Goal: Task Accomplishment & Management: Manage account settings

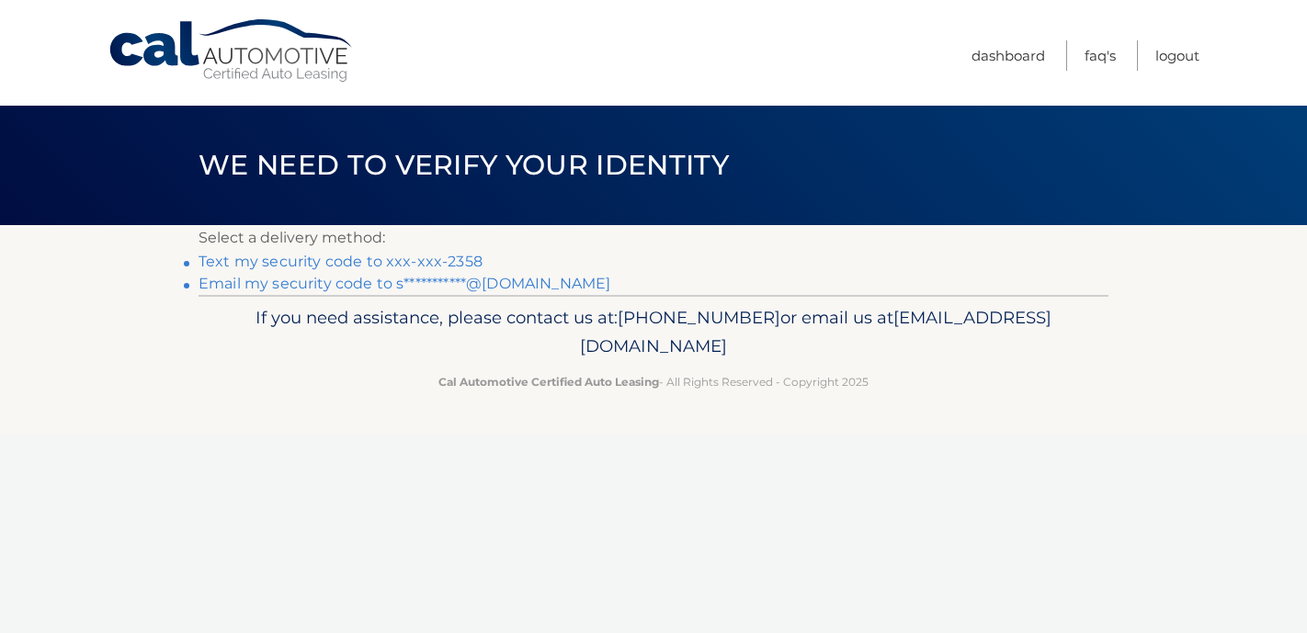
click at [368, 257] on link "Text my security code to xxx-xxx-2358" at bounding box center [341, 261] width 284 height 17
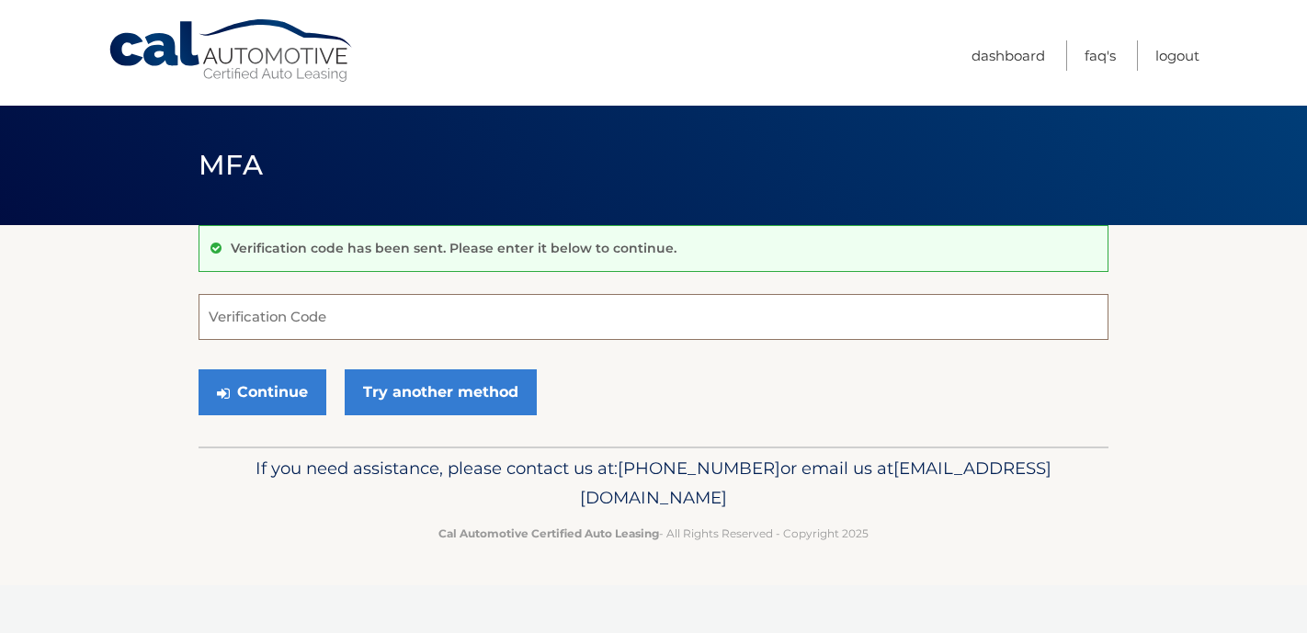
click at [259, 322] on input "Verification Code" at bounding box center [654, 317] width 910 height 46
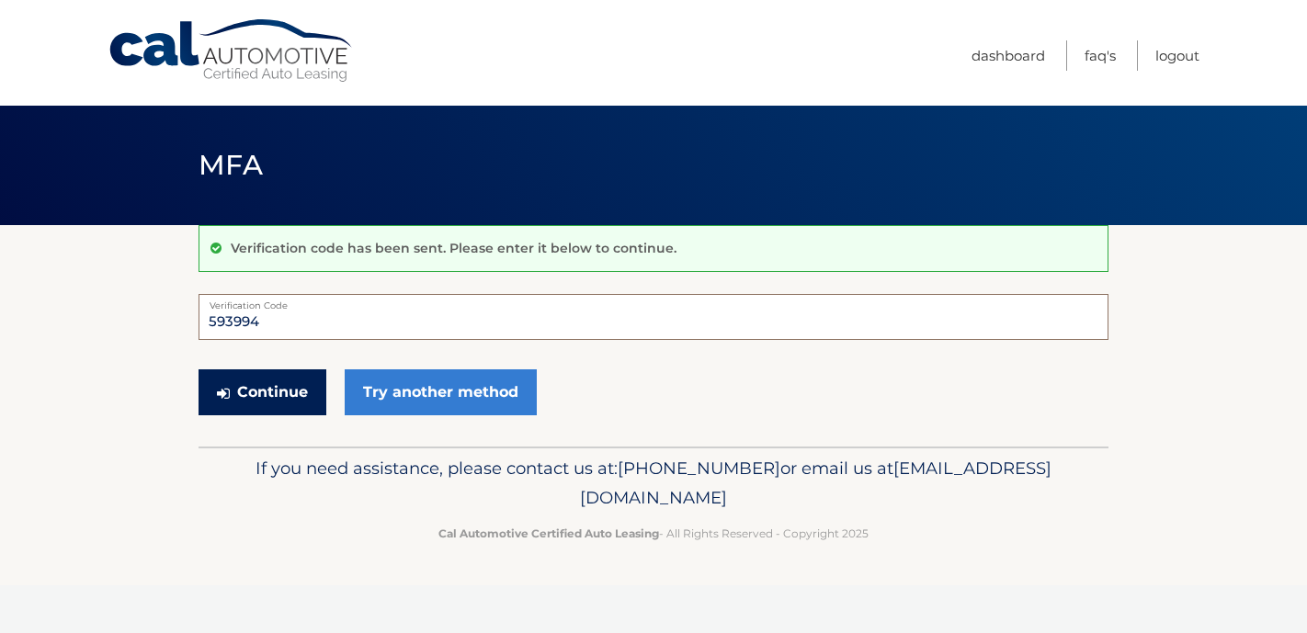
type input "593994"
click at [298, 392] on button "Continue" at bounding box center [263, 392] width 128 height 46
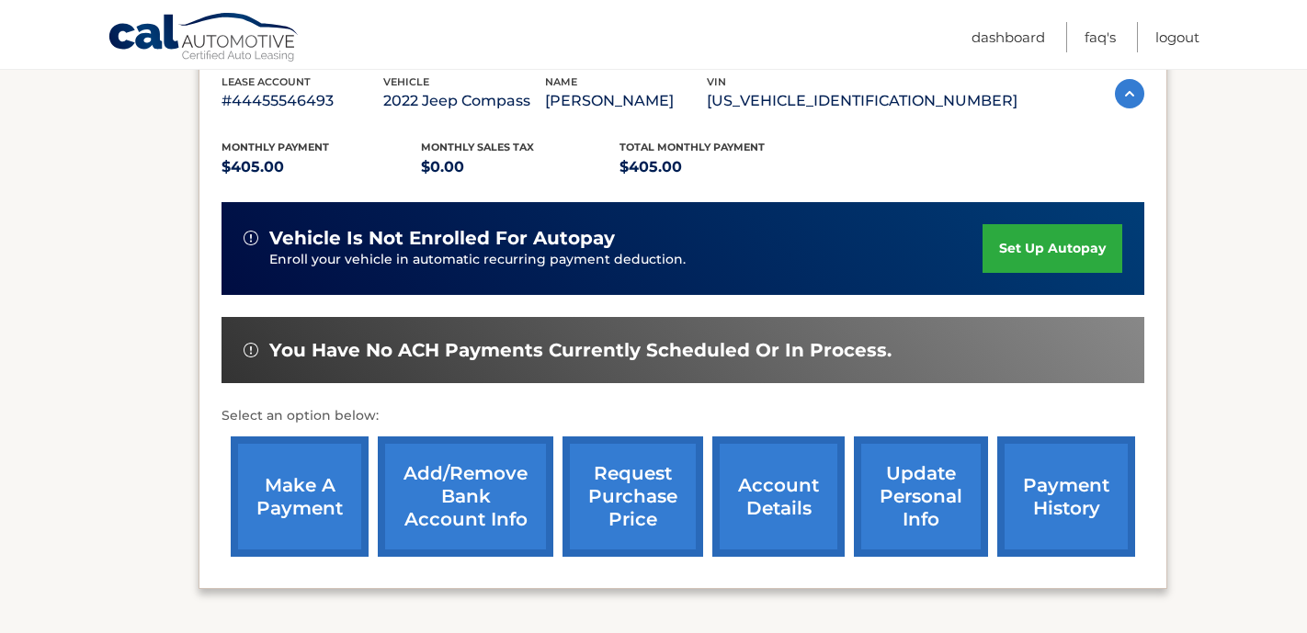
scroll to position [346, 0]
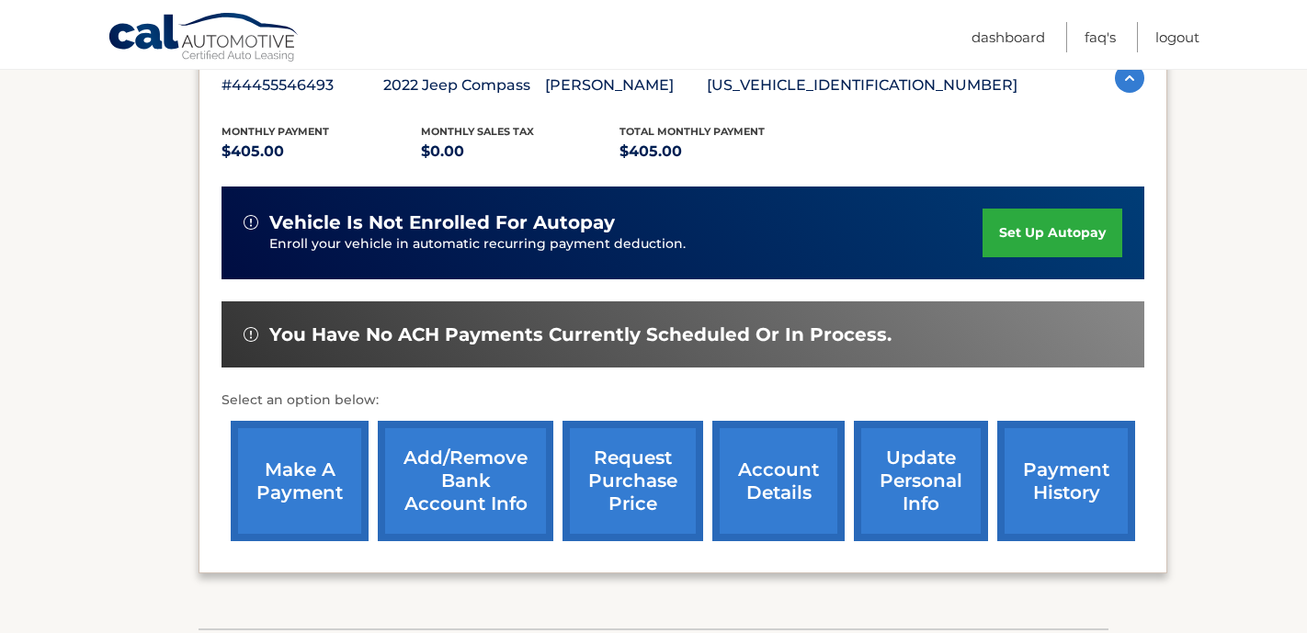
click at [290, 478] on link "make a payment" at bounding box center [300, 481] width 138 height 120
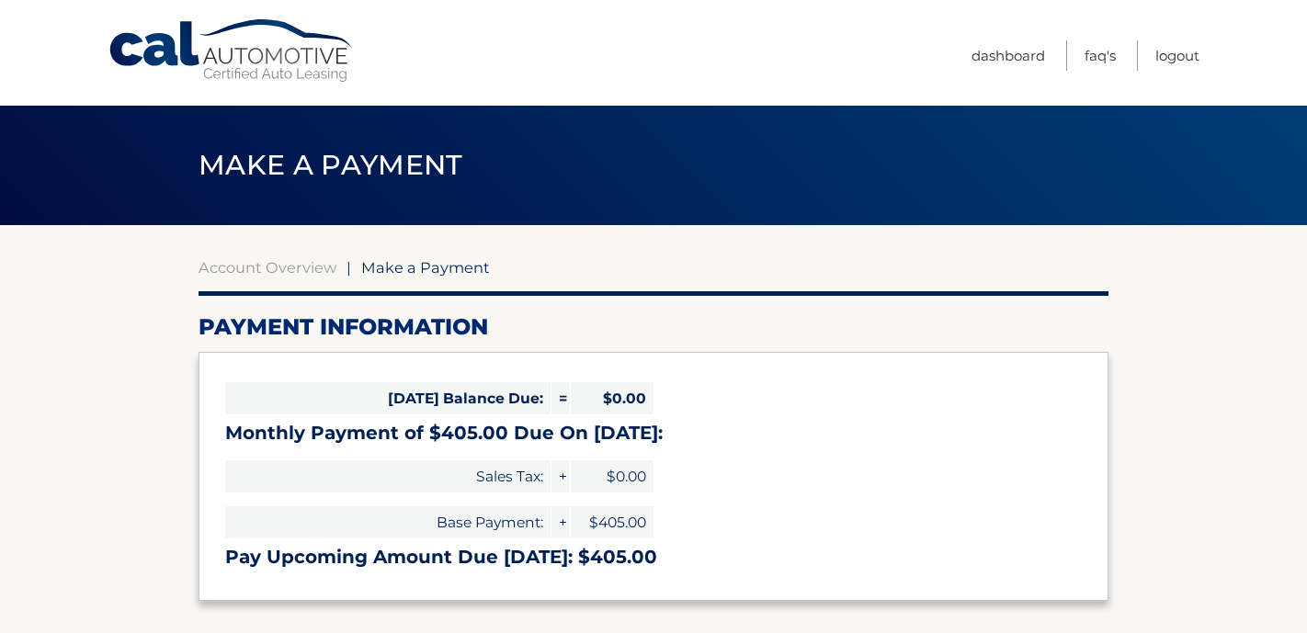
select select "NDY2ZWU3MGYtYTM5OC00NThjLWIxMmItMjllNTkyOWVmMzI5"
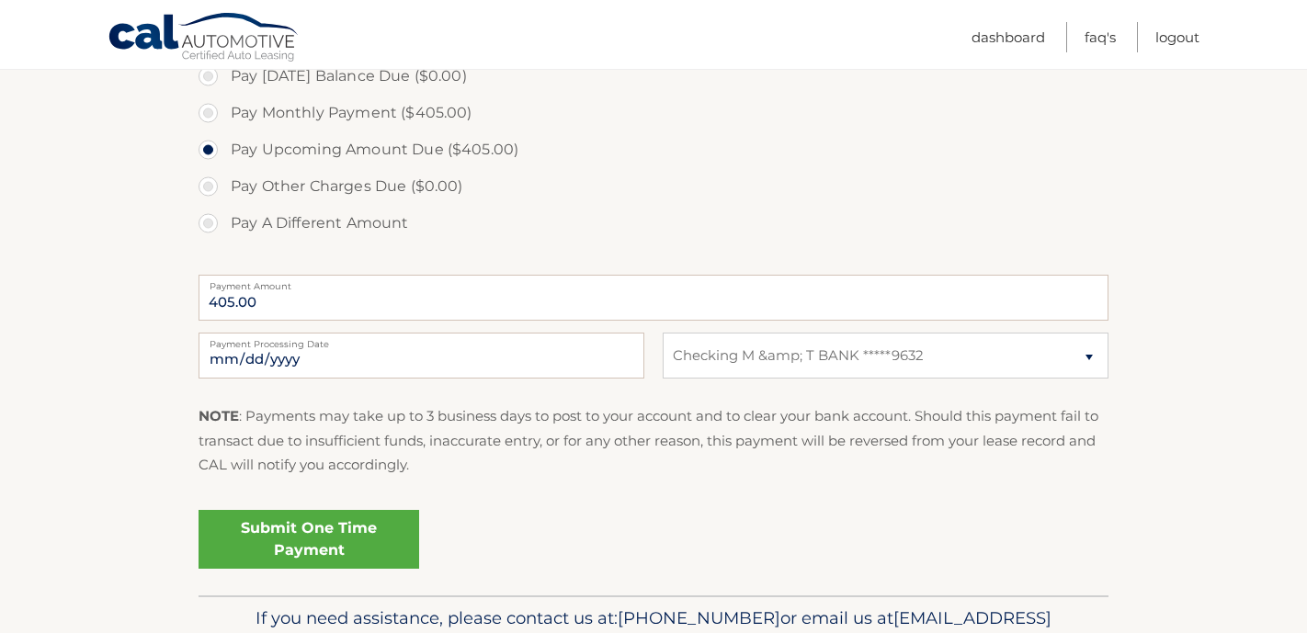
scroll to position [590, 0]
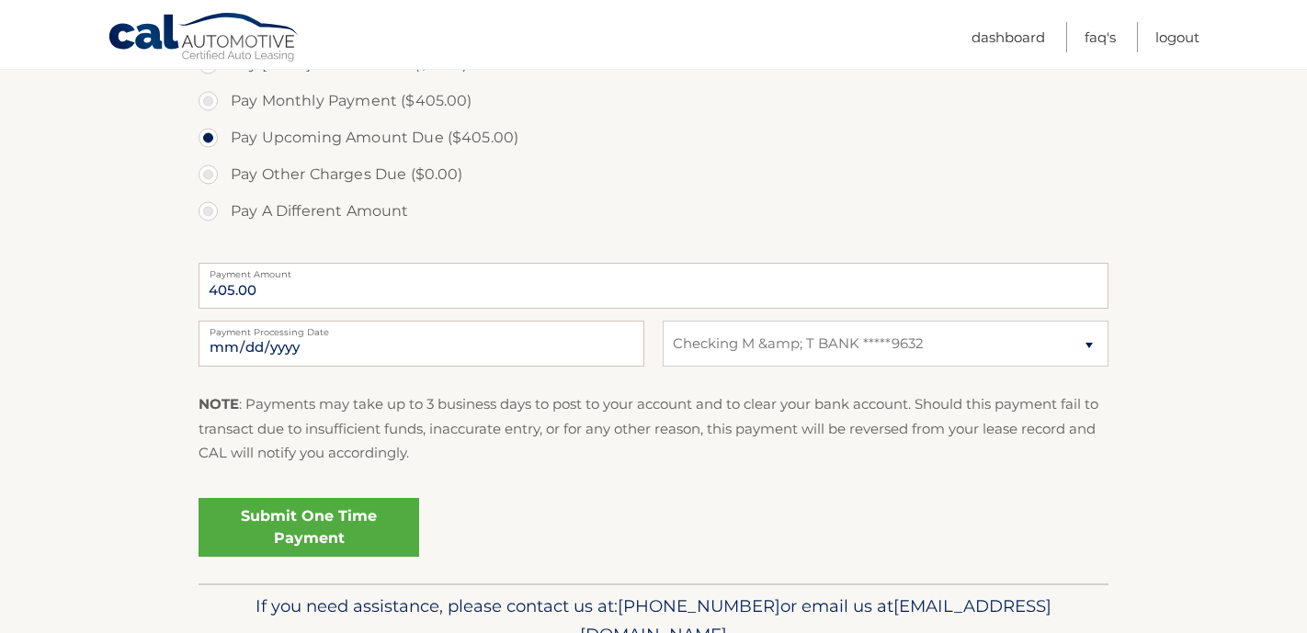
click at [332, 526] on link "Submit One Time Payment" at bounding box center [309, 527] width 221 height 59
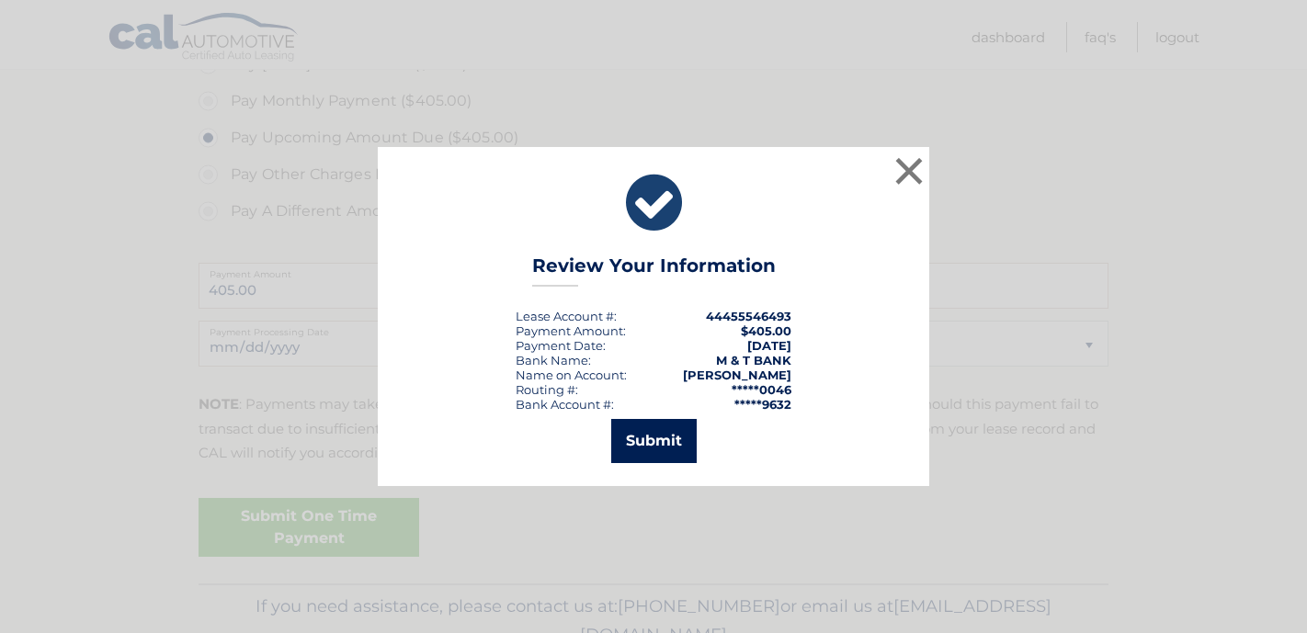
click at [665, 442] on button "Submit" at bounding box center [653, 441] width 85 height 44
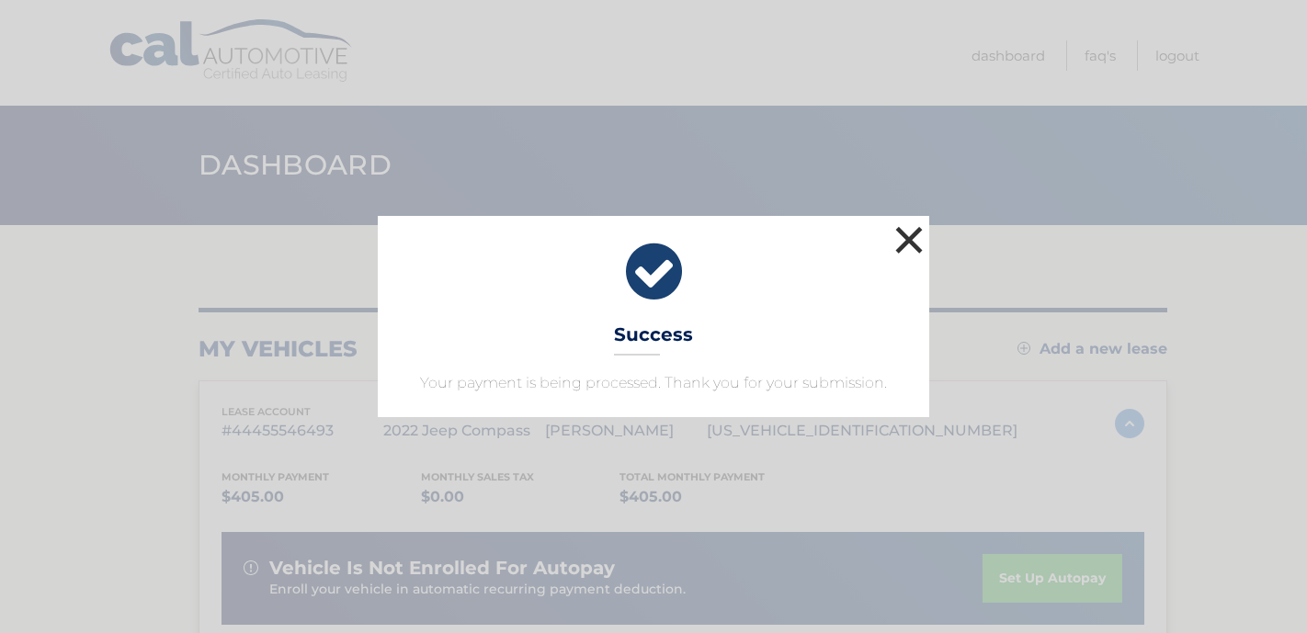
click at [909, 238] on button "×" at bounding box center [909, 240] width 37 height 37
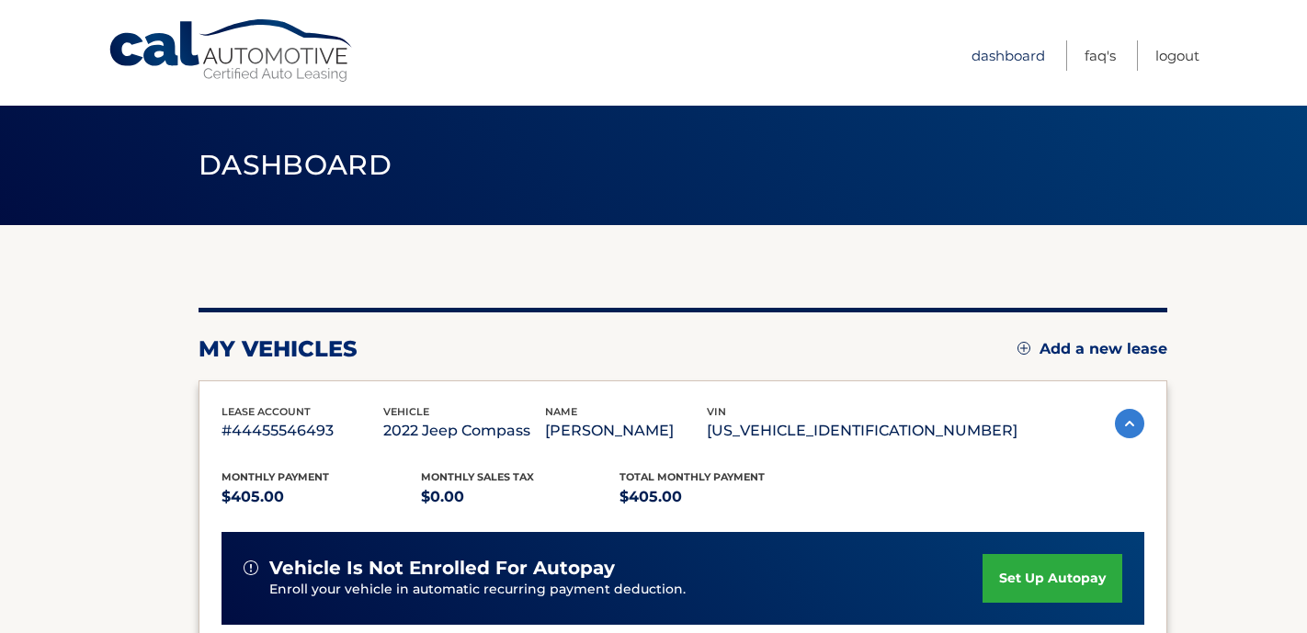
click at [1009, 57] on link "Dashboard" at bounding box center [1008, 55] width 74 height 30
click at [1170, 56] on link "Logout" at bounding box center [1177, 55] width 44 height 30
